Goal: Task Accomplishment & Management: Manage account settings

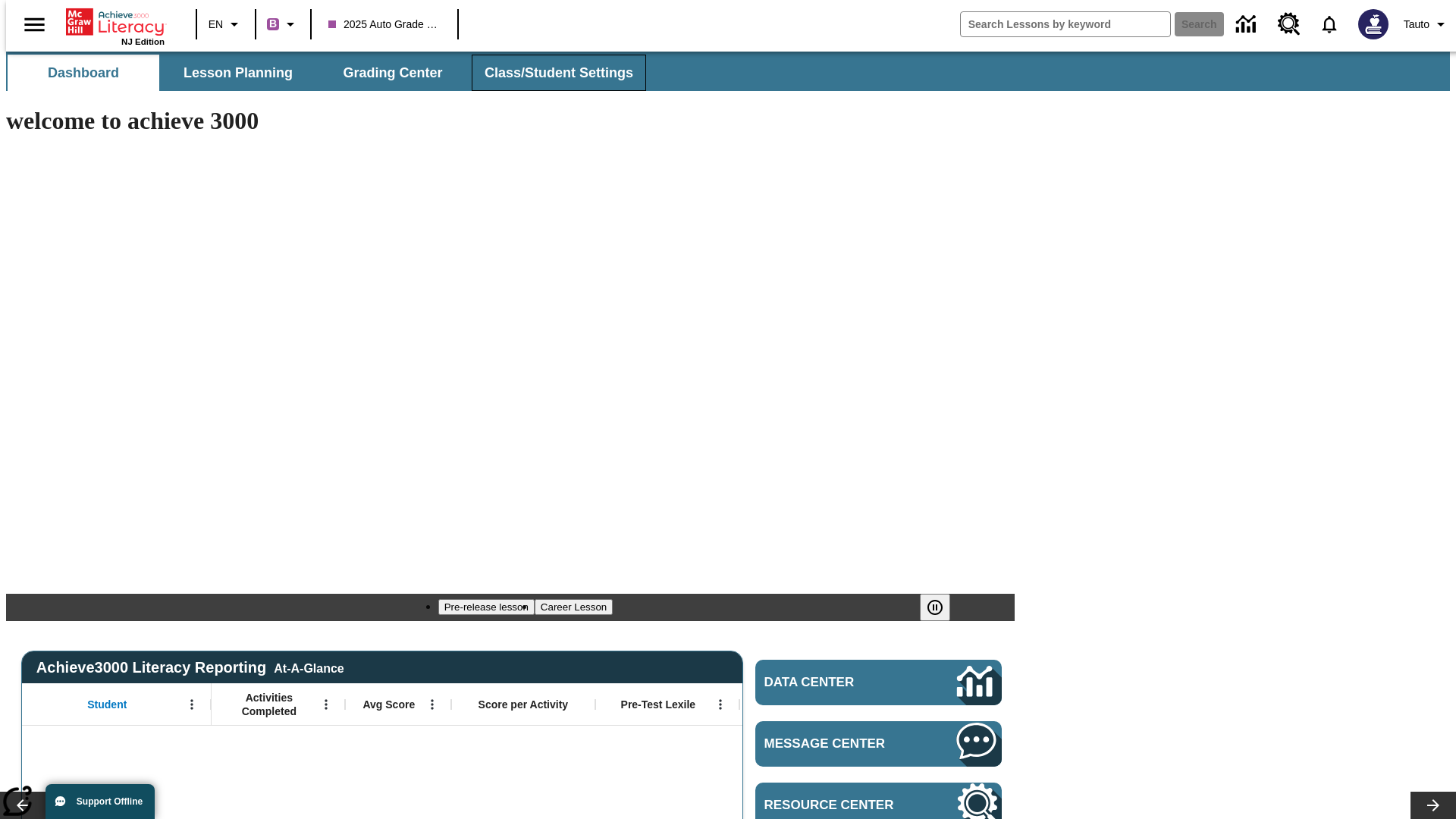
click at [550, 73] on span "Class/Student Settings" at bounding box center [559, 73] width 149 height 18
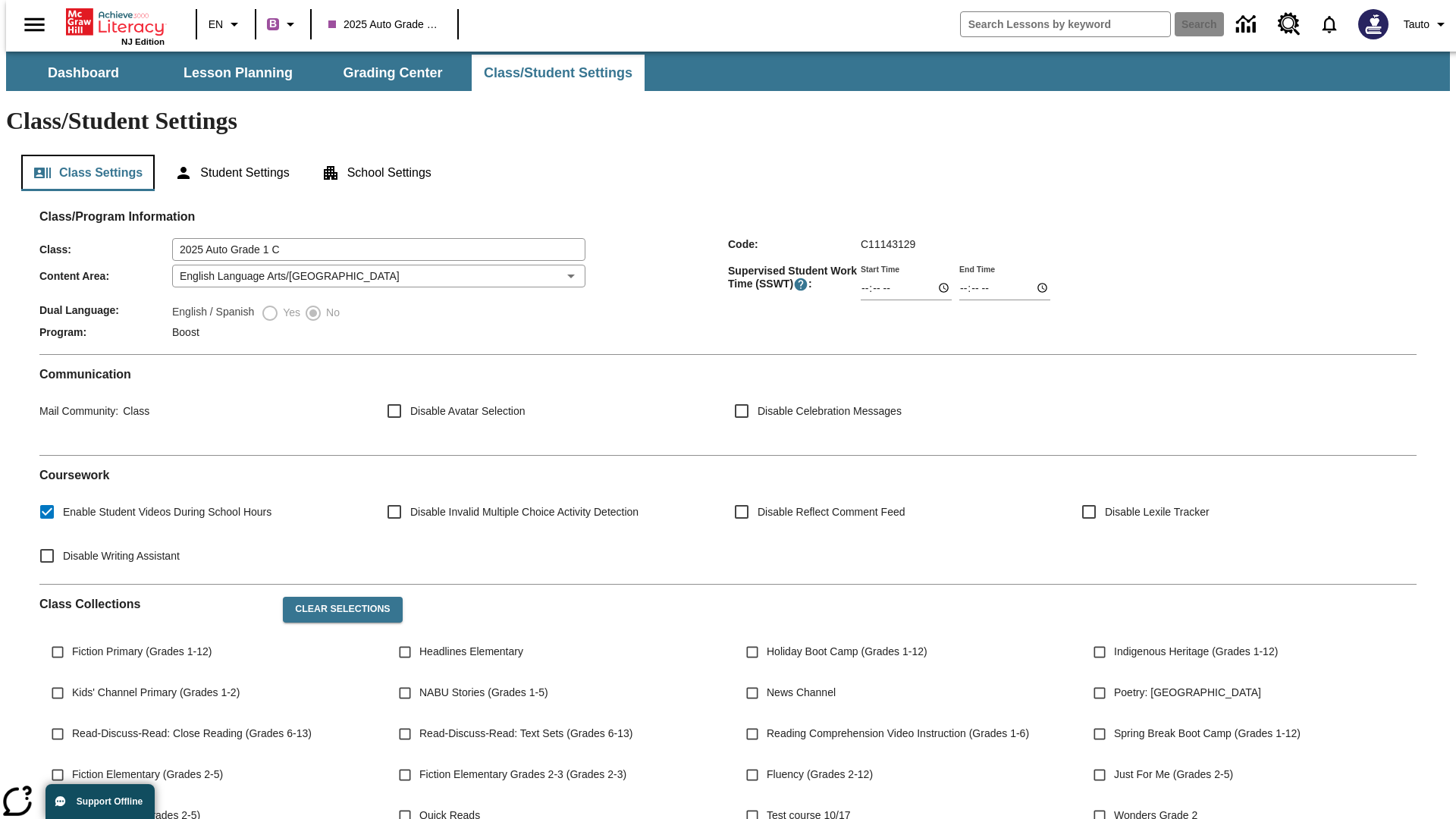
click at [82, 155] on button "Class Settings" at bounding box center [88, 172] width 133 height 37
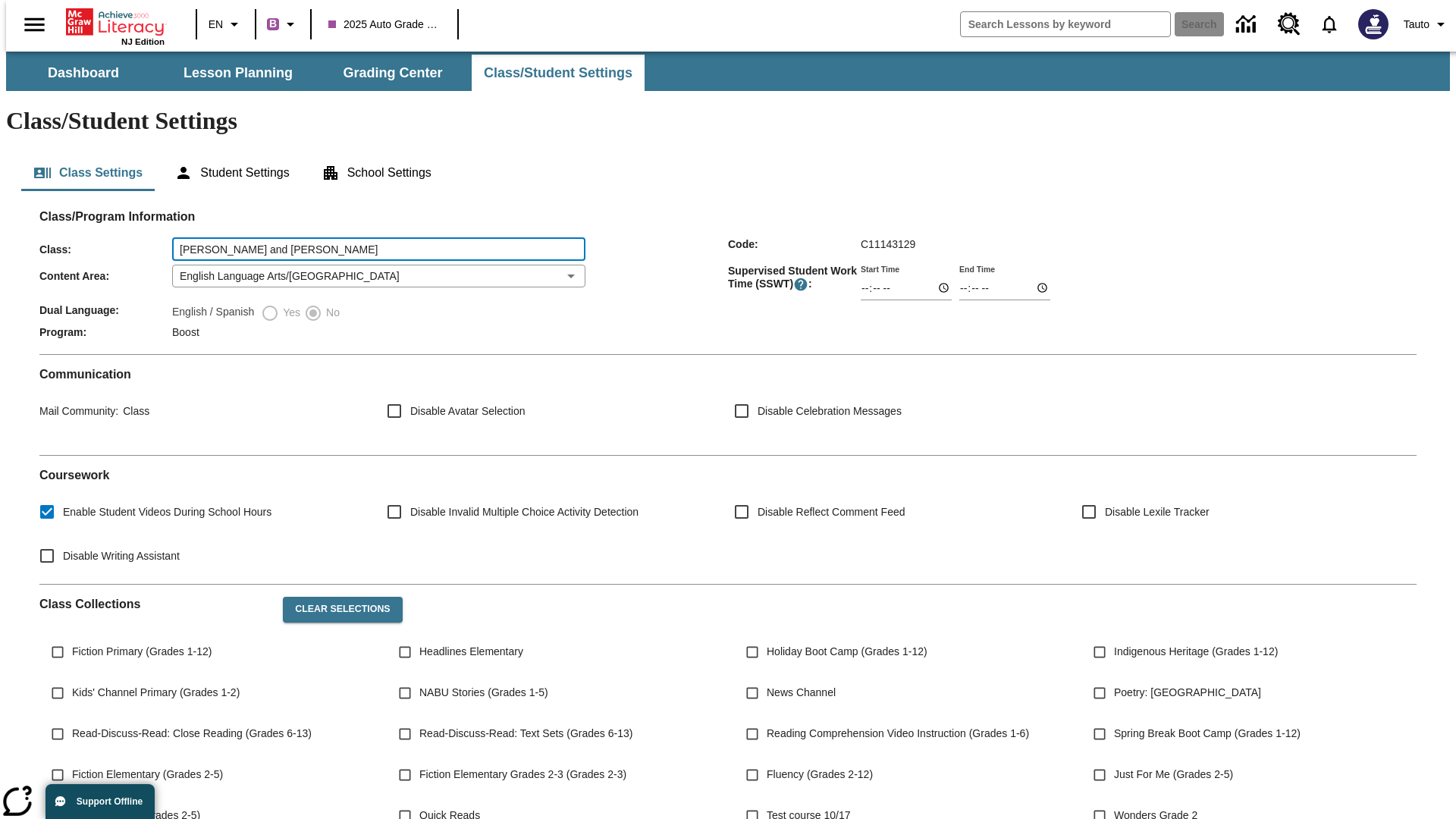
type input "Douglas, Harvey and Streich"
type input "06:00"
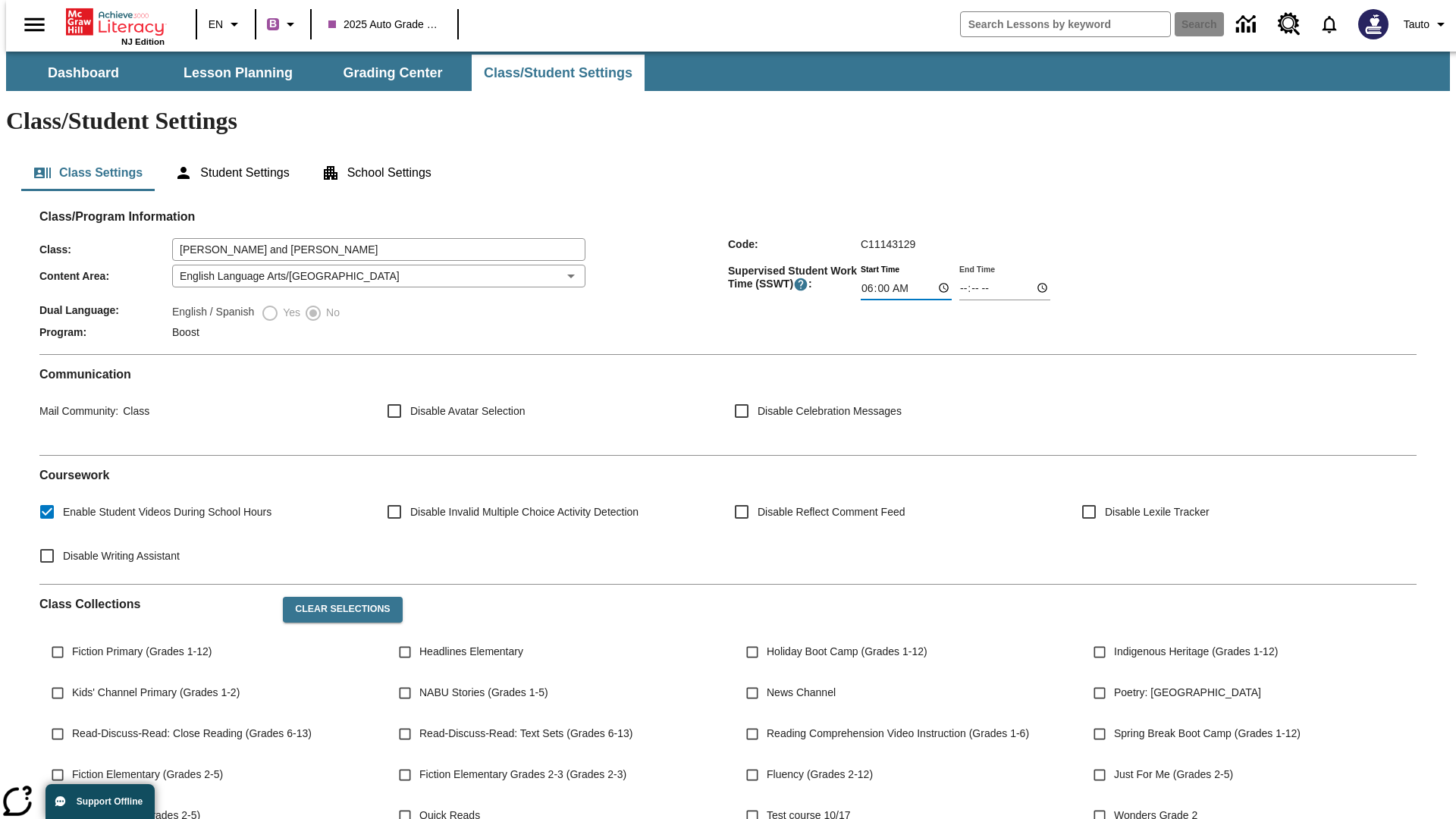
type input "06:01"
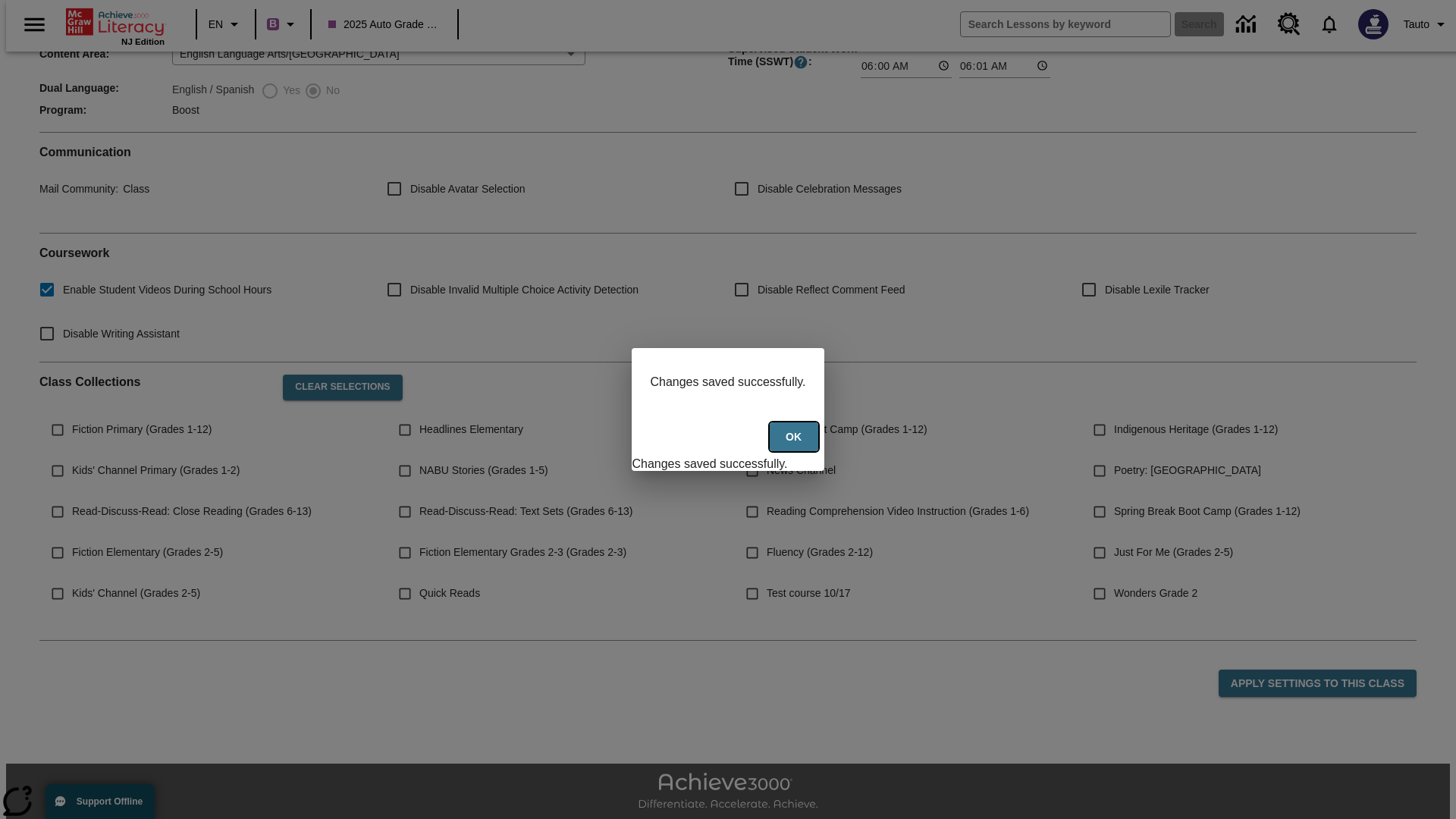
click at [796, 445] on button "Ok" at bounding box center [794, 438] width 49 height 30
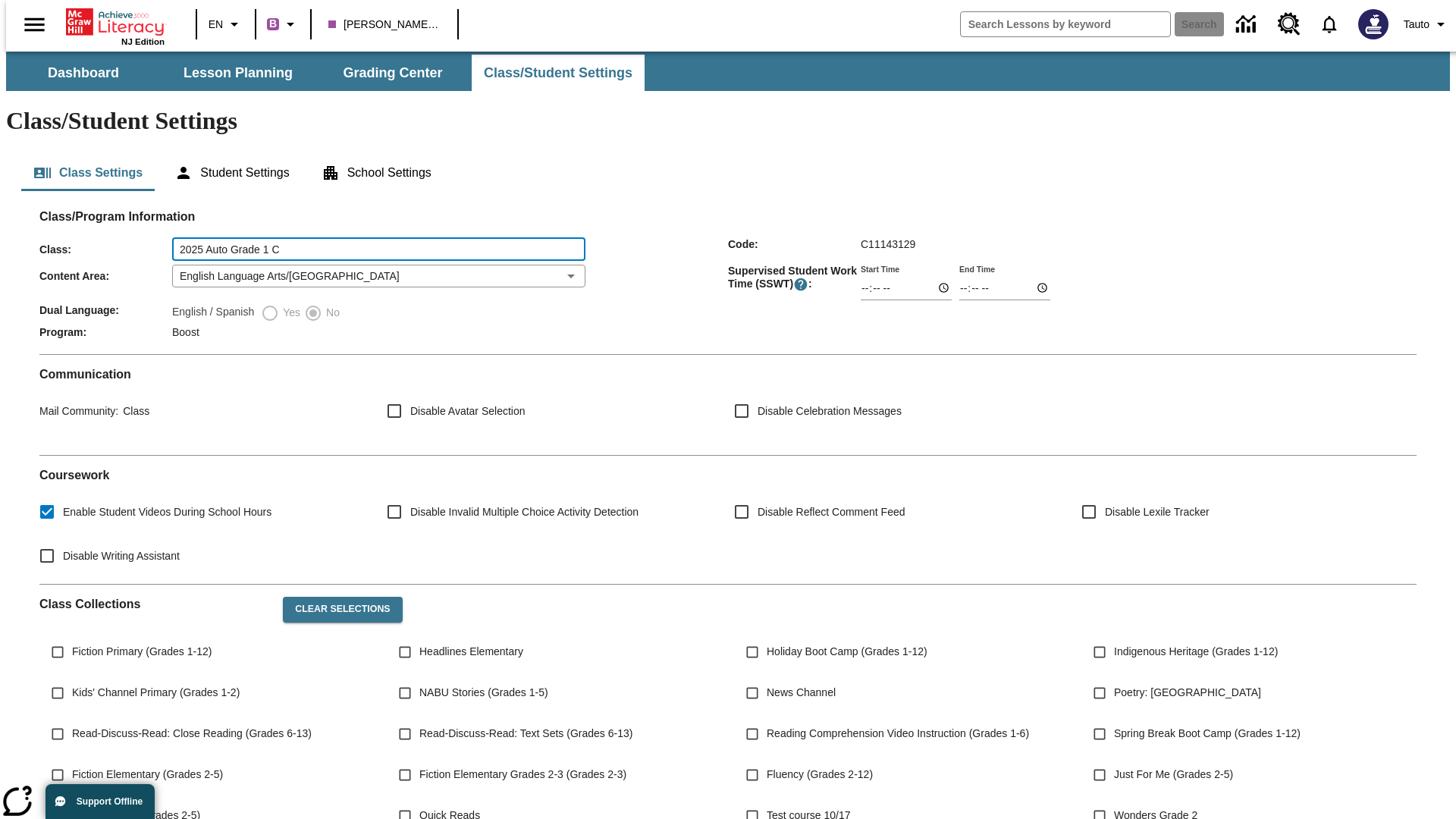
type input "2025 Auto Grade 1 C"
type input "06:00"
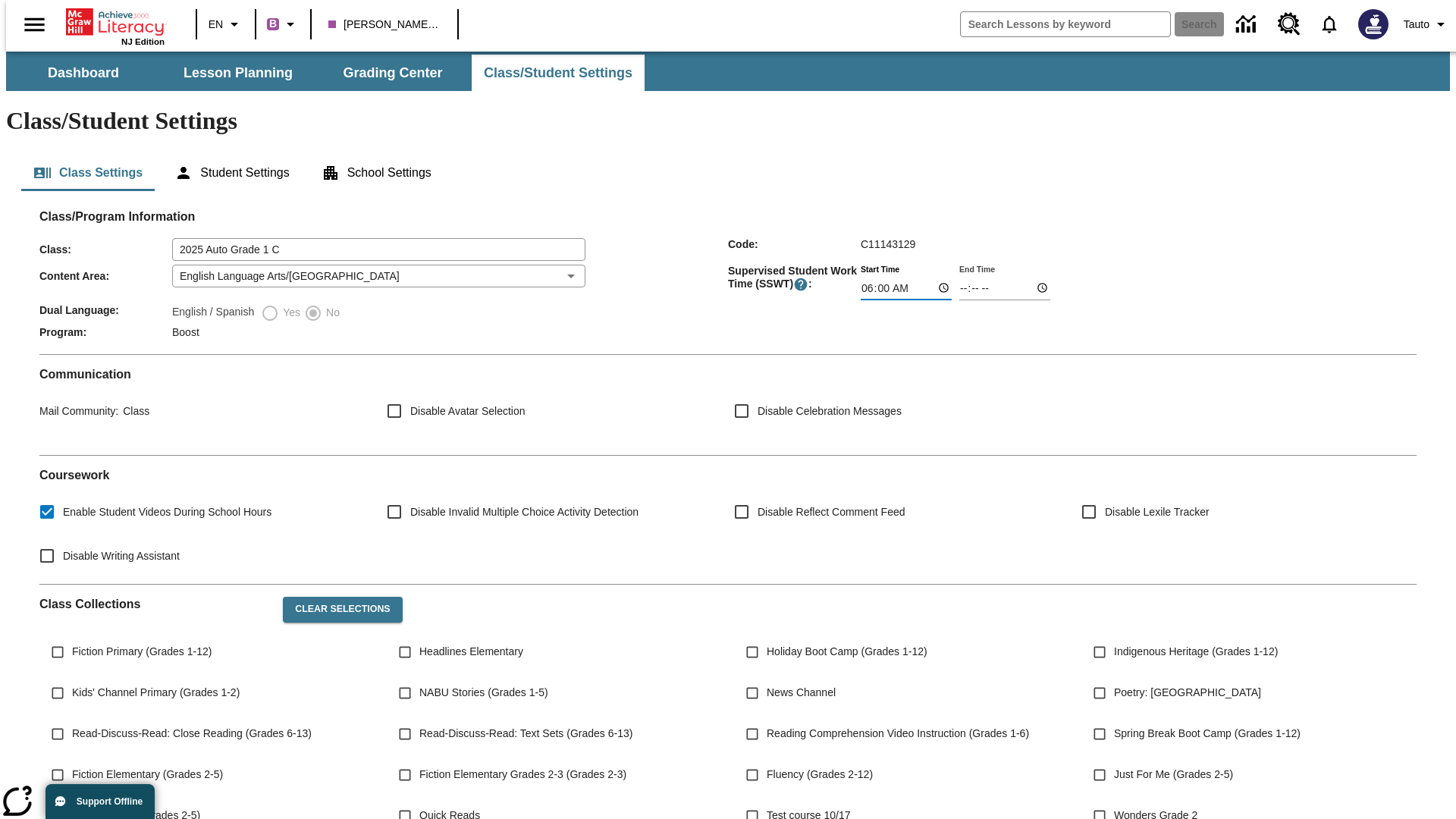
type input "06:01"
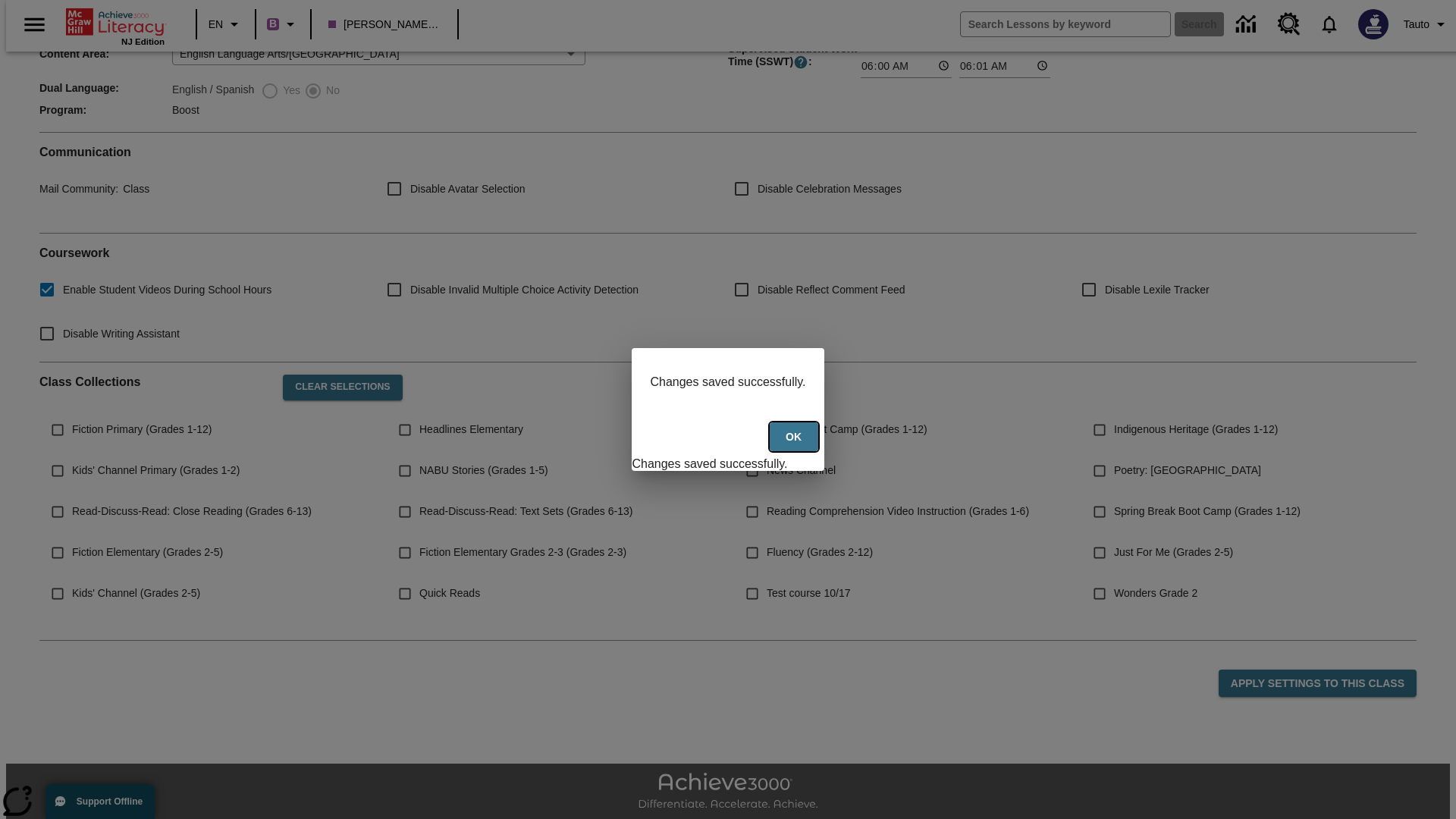
click at [796, 445] on button "Ok" at bounding box center [794, 438] width 49 height 30
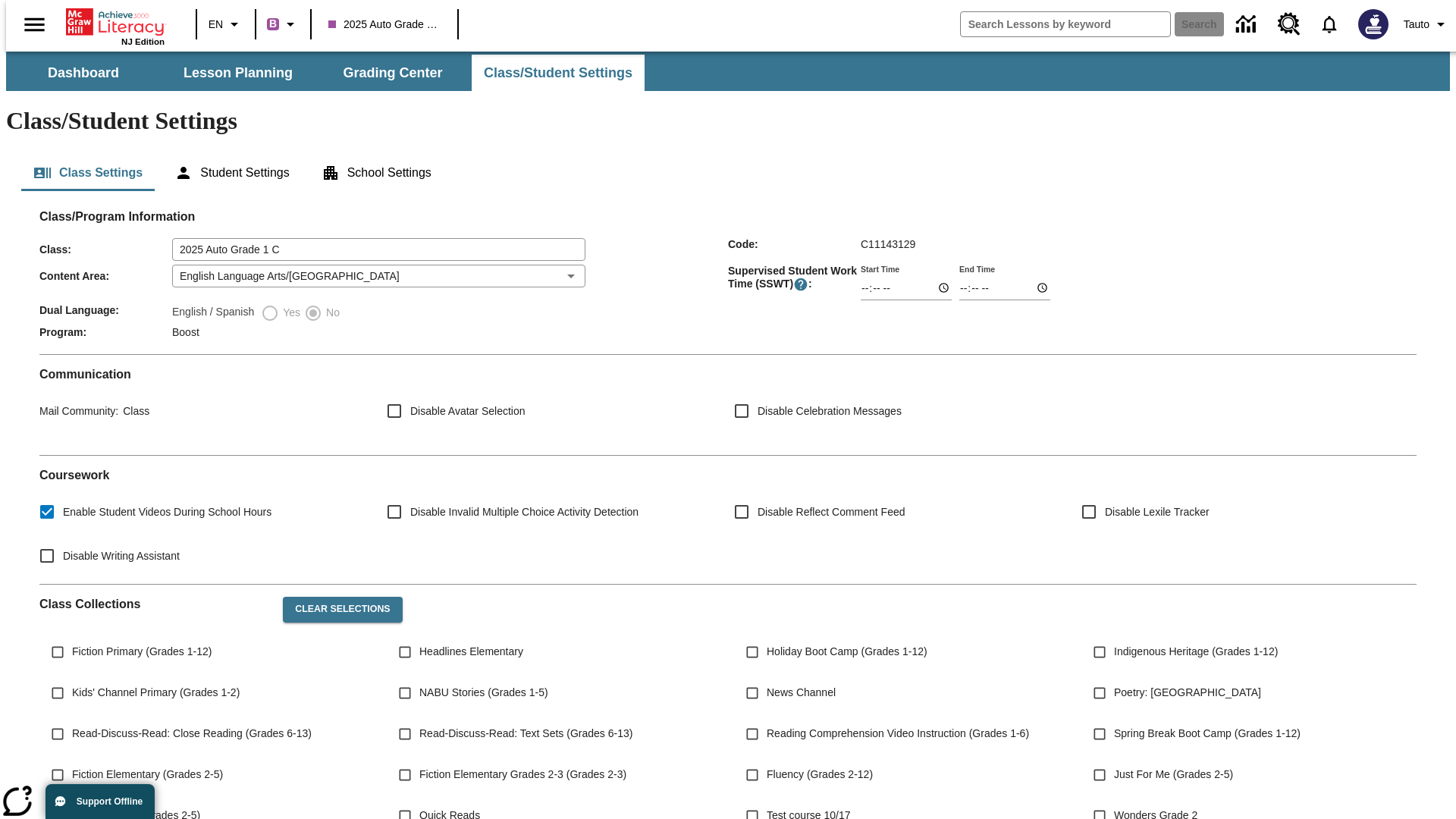
scroll to position [222, 0]
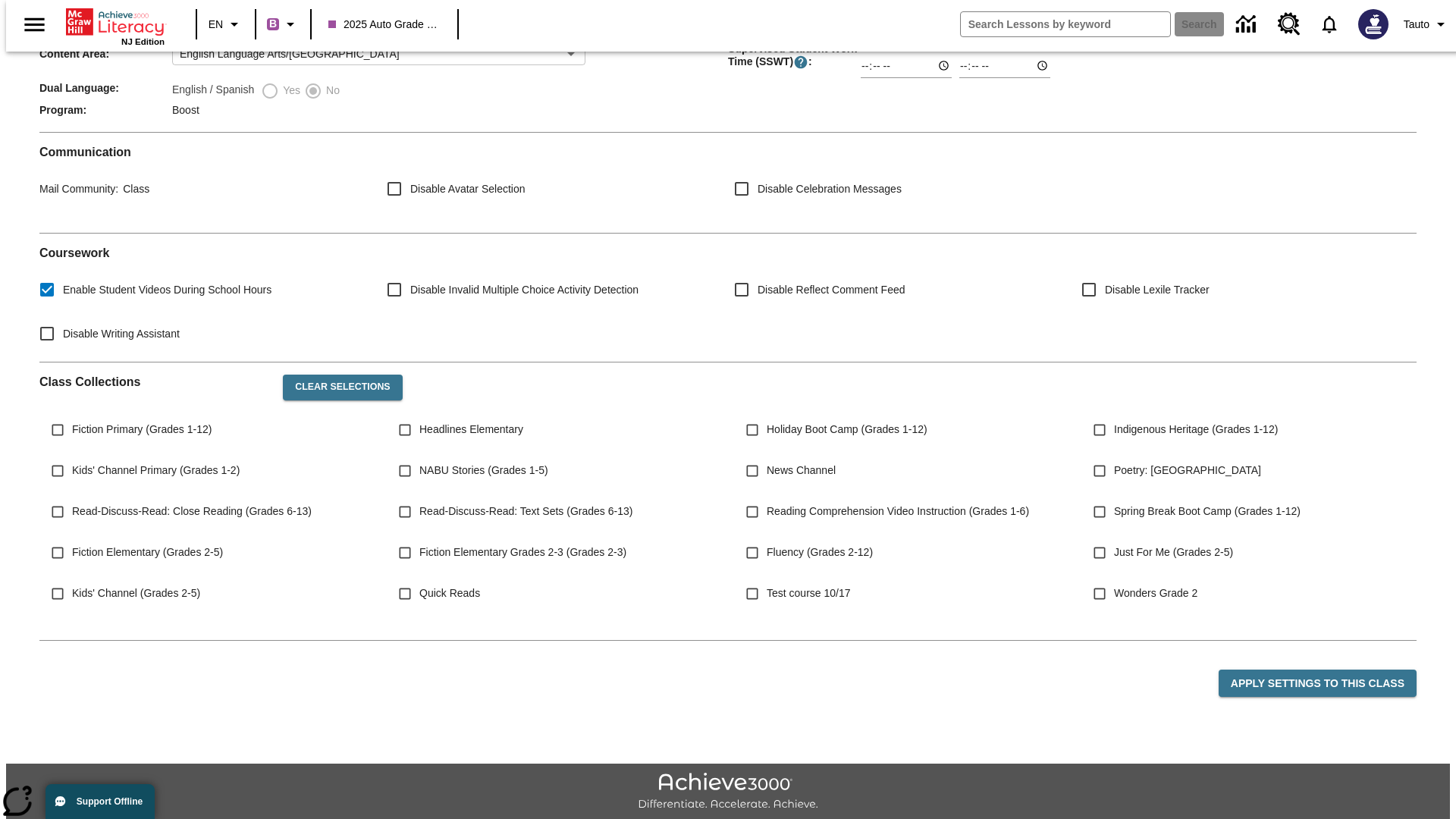
click at [374, 231] on body "Skip to main content NJ Edition EN B 2025 Auto Grade 1 C Search Tauto Dashboard…" at bounding box center [728, 345] width 1444 height 1032
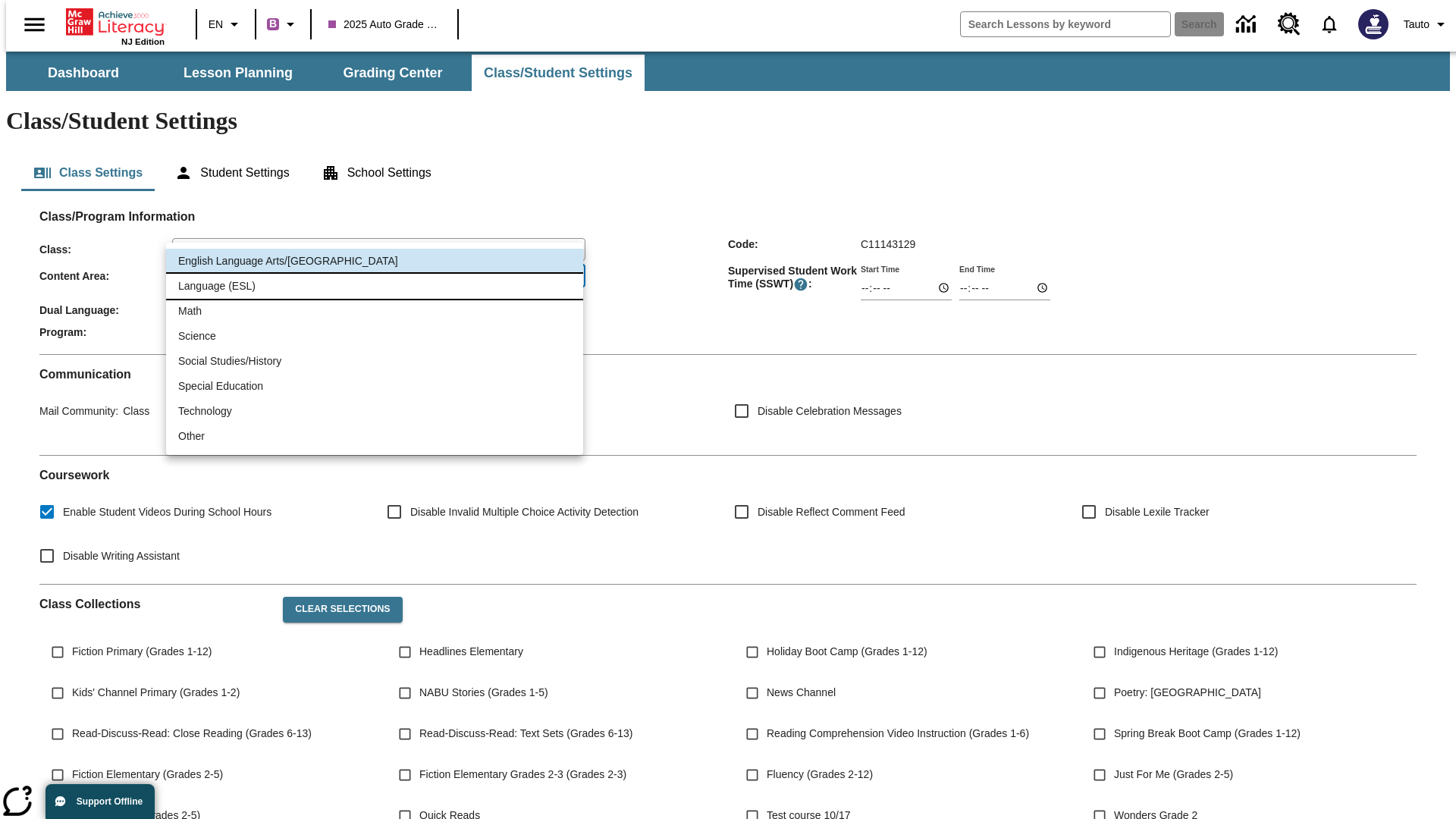
click at [375, 286] on li "Language (ESL)" at bounding box center [374, 286] width 417 height 25
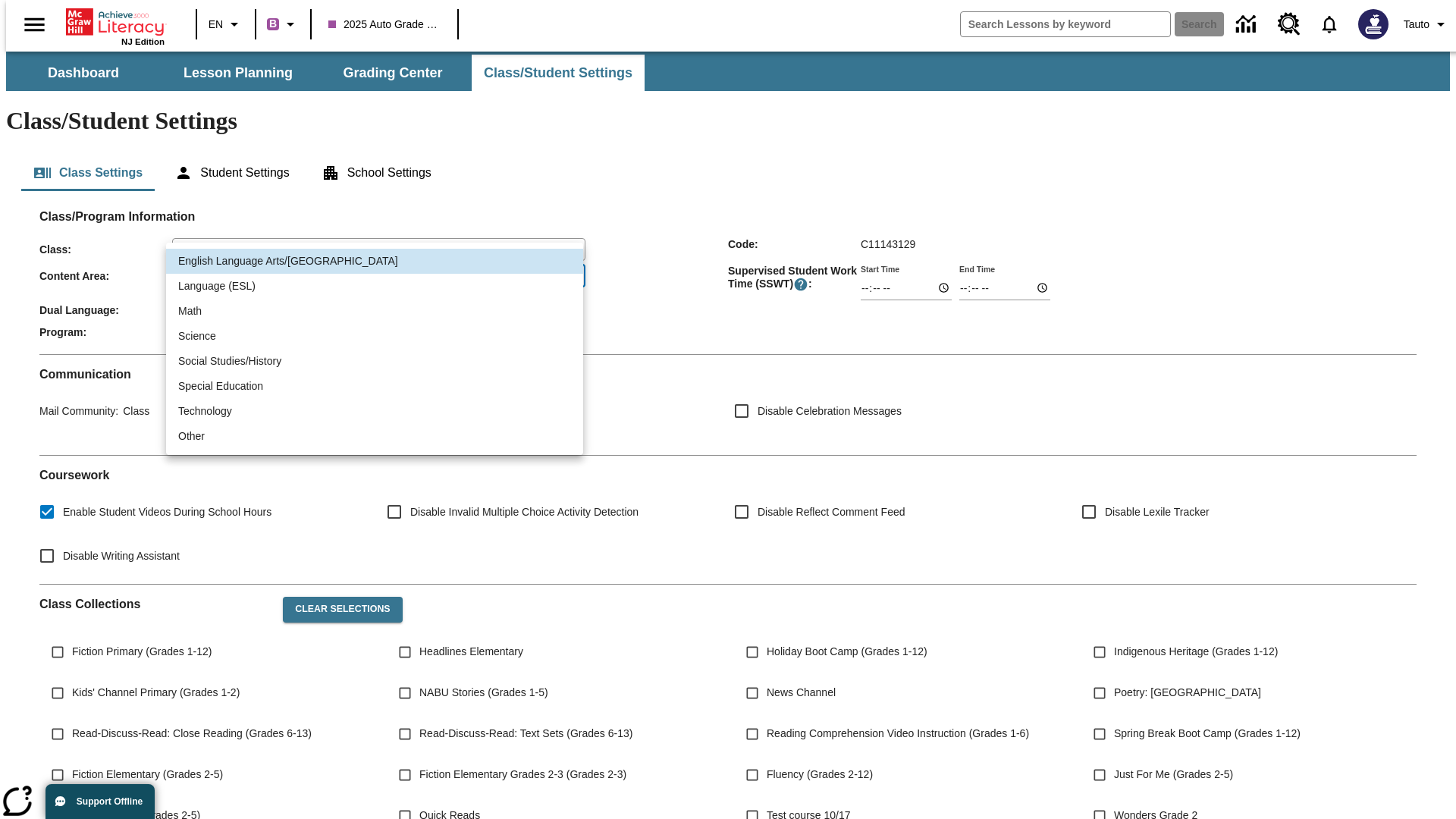
type input "2"
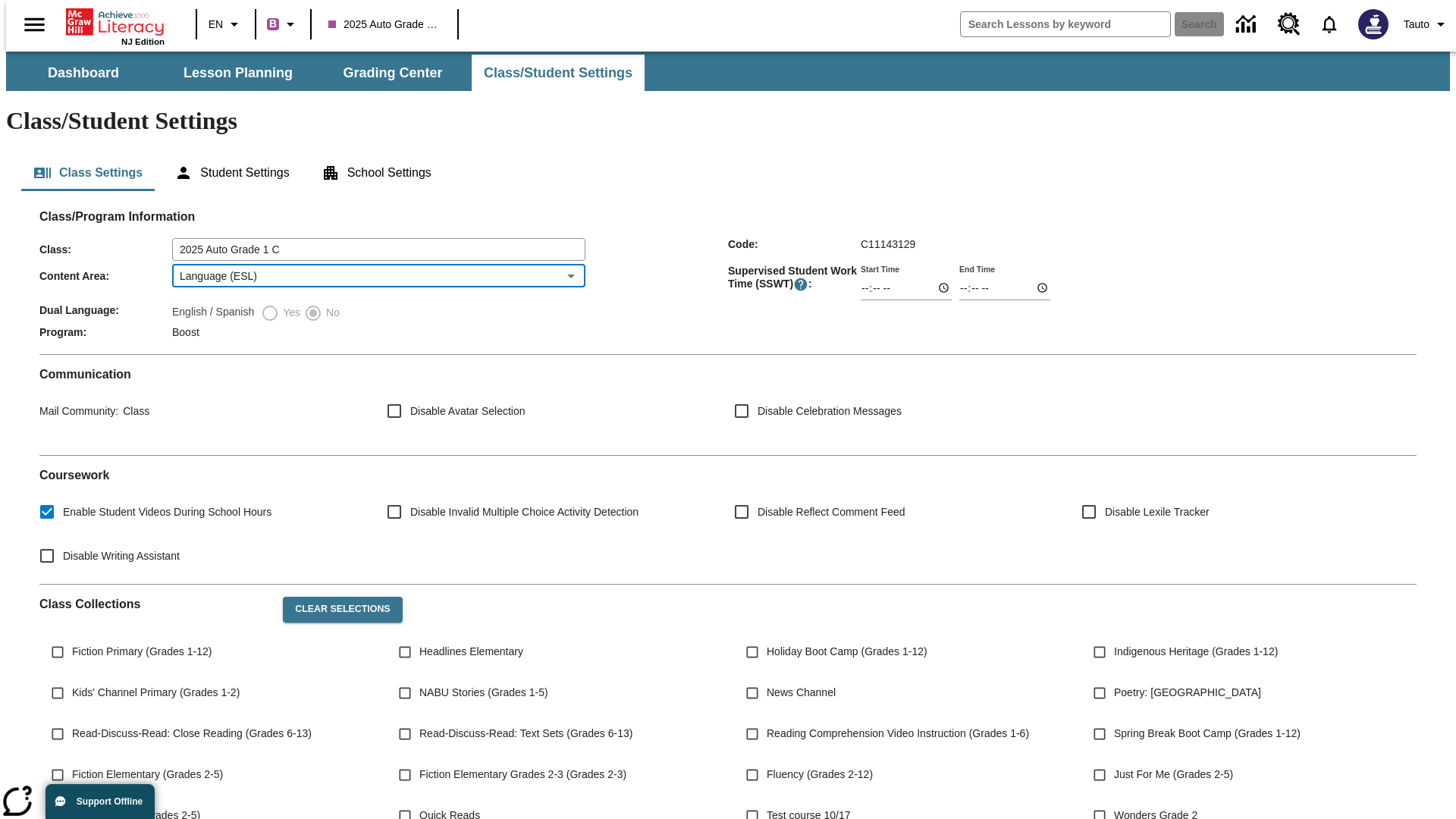
scroll to position [222, 0]
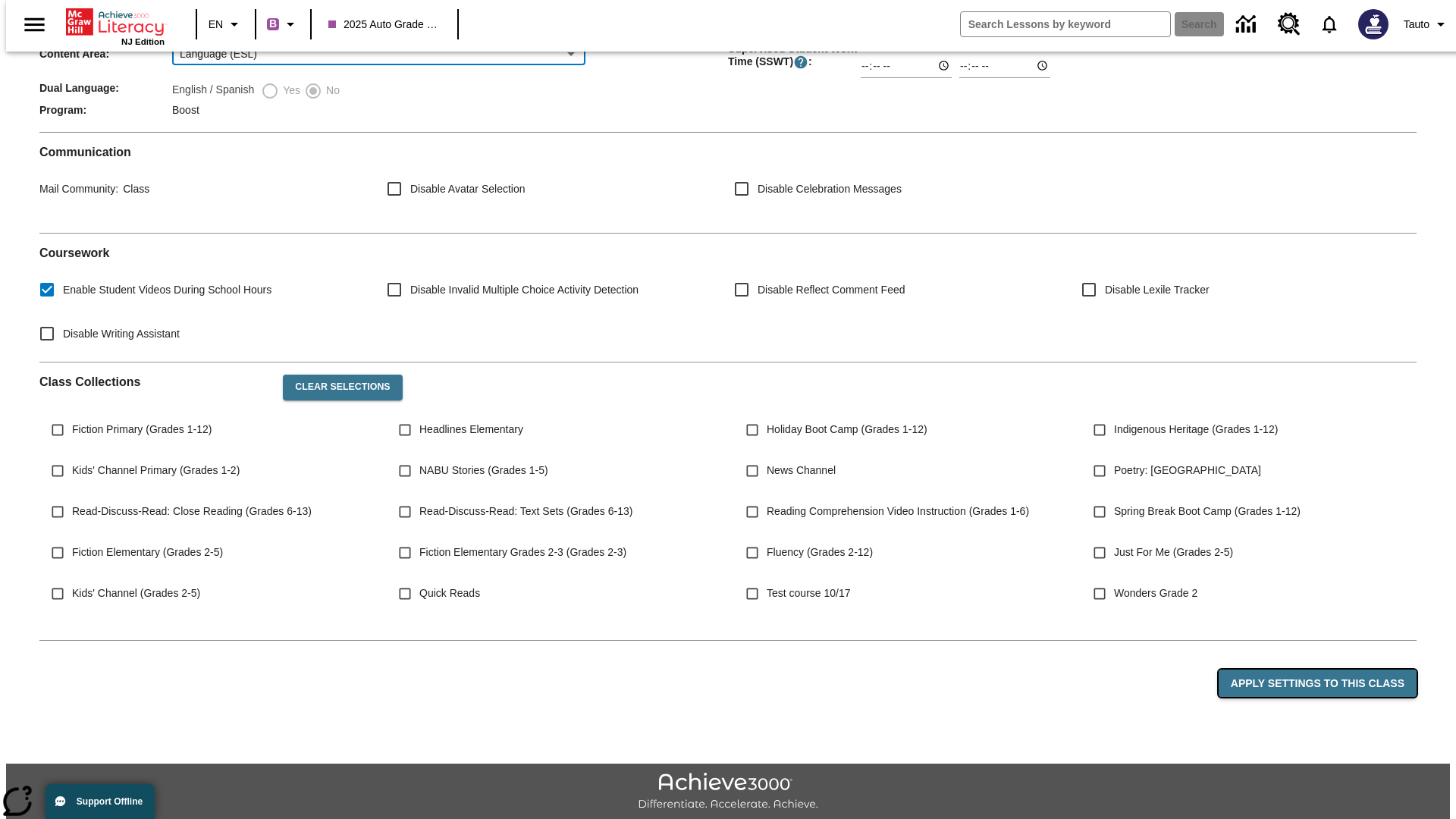
click at [1327, 669] on button "Apply Settings to this Class" at bounding box center [1317, 683] width 198 height 28
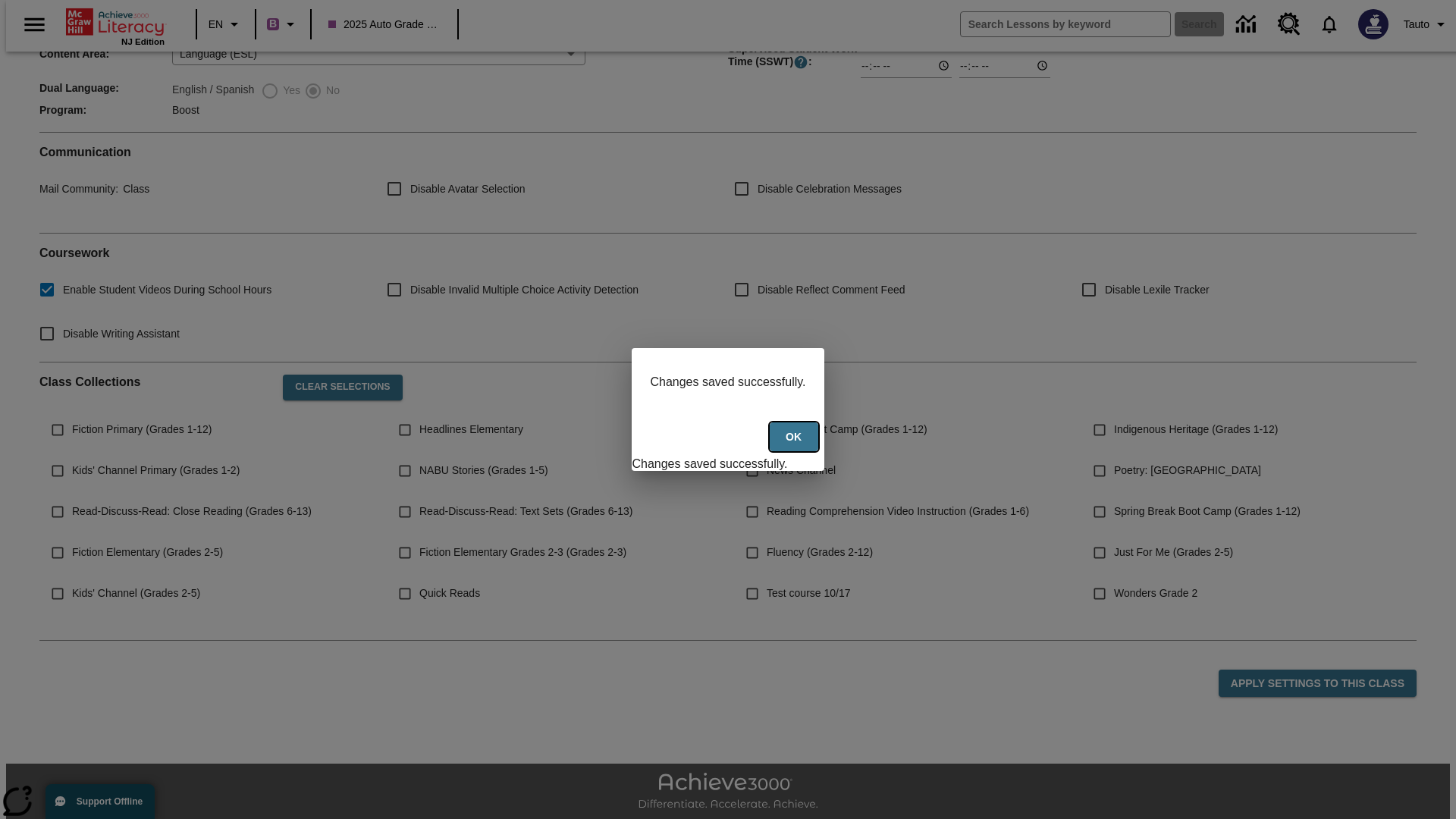
click at [796, 445] on button "Ok" at bounding box center [794, 438] width 49 height 30
